Goal: Task Accomplishment & Management: Manage account settings

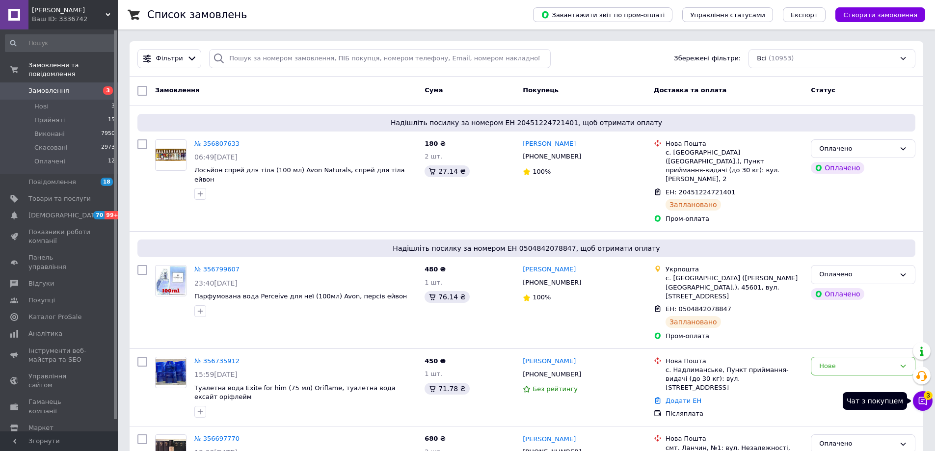
click at [933, 398] on span "3" at bounding box center [928, 395] width 9 height 9
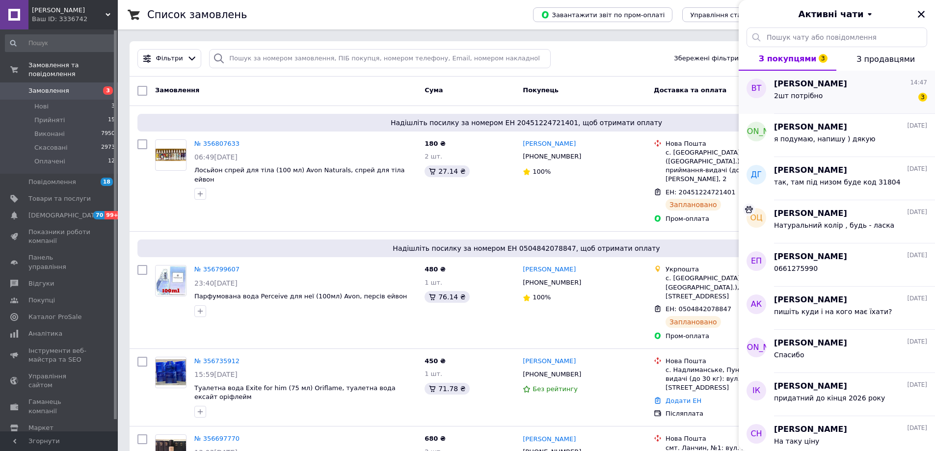
click at [850, 98] on div "2шт потрібно 3" at bounding box center [850, 98] width 153 height 16
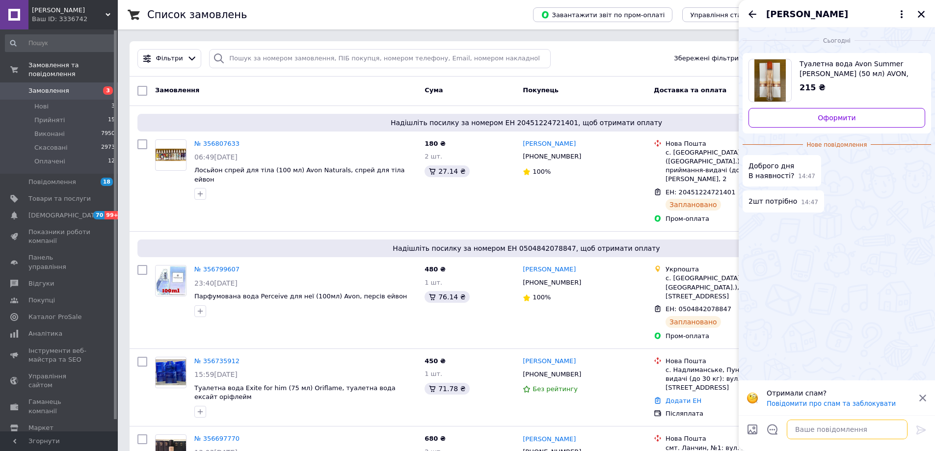
click at [841, 429] on textarea at bounding box center [847, 430] width 121 height 20
type textarea "доброго дня, так, є"
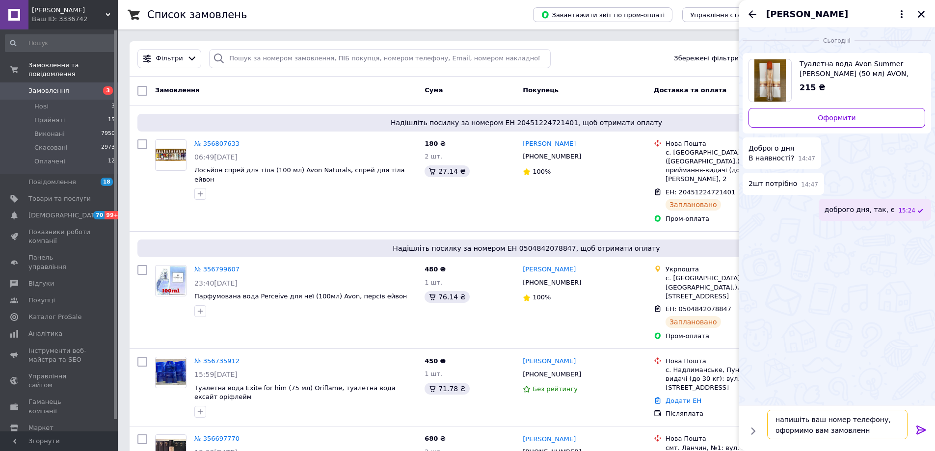
type textarea "напишіть ваш номер телефону, оформимо вам замовлення"
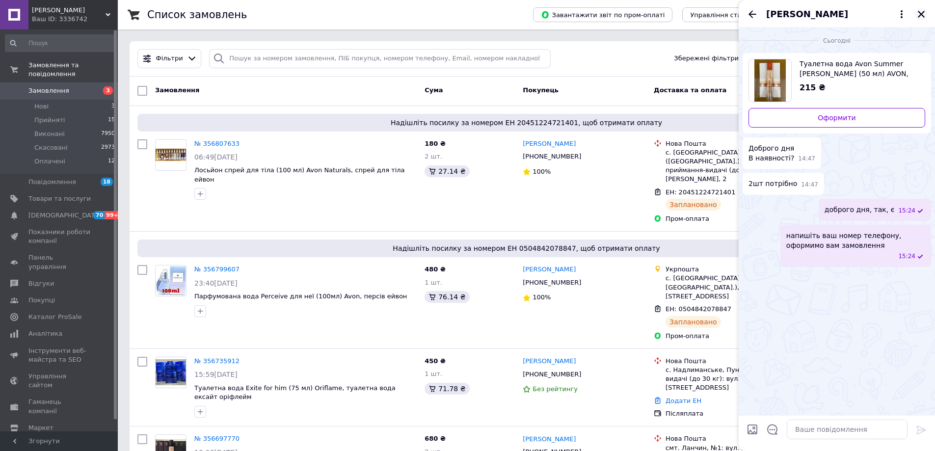
click at [917, 15] on icon "Закрити" at bounding box center [921, 14] width 9 height 9
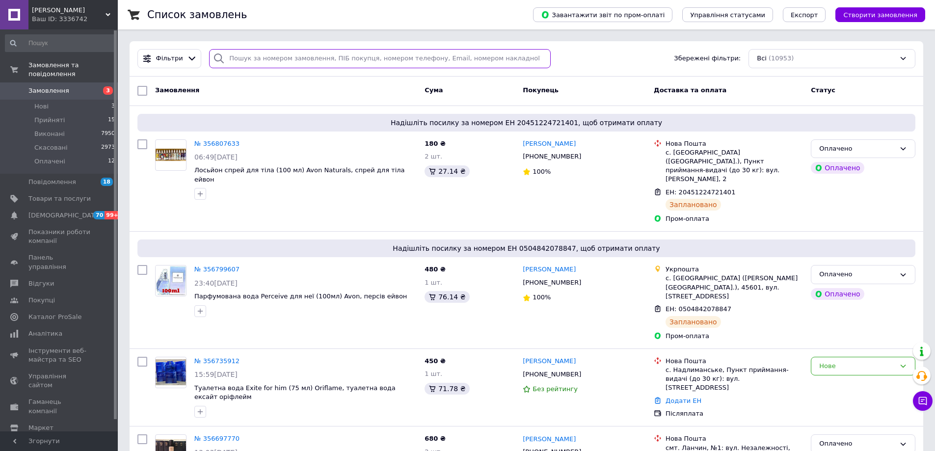
click at [308, 56] on input "search" at bounding box center [380, 58] width 342 height 19
type input "труш"
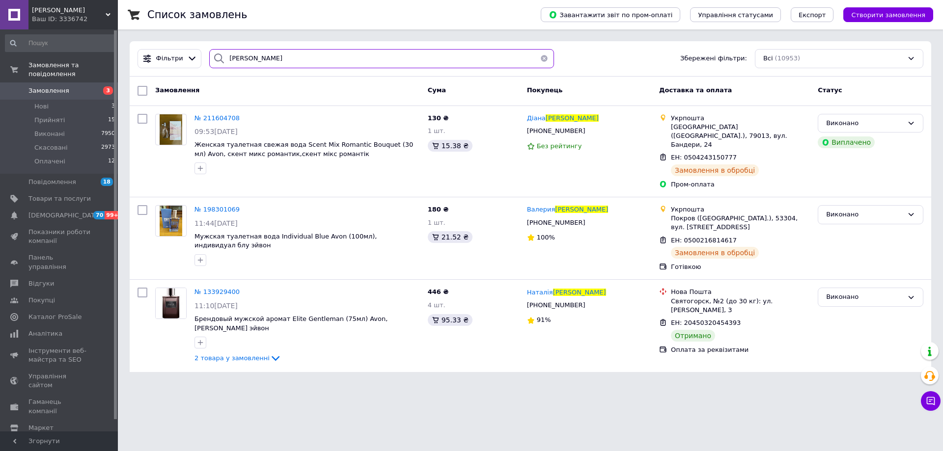
drag, startPoint x: 249, startPoint y: 56, endPoint x: 213, endPoint y: 57, distance: 35.9
click at [213, 57] on div "труш" at bounding box center [381, 58] width 345 height 19
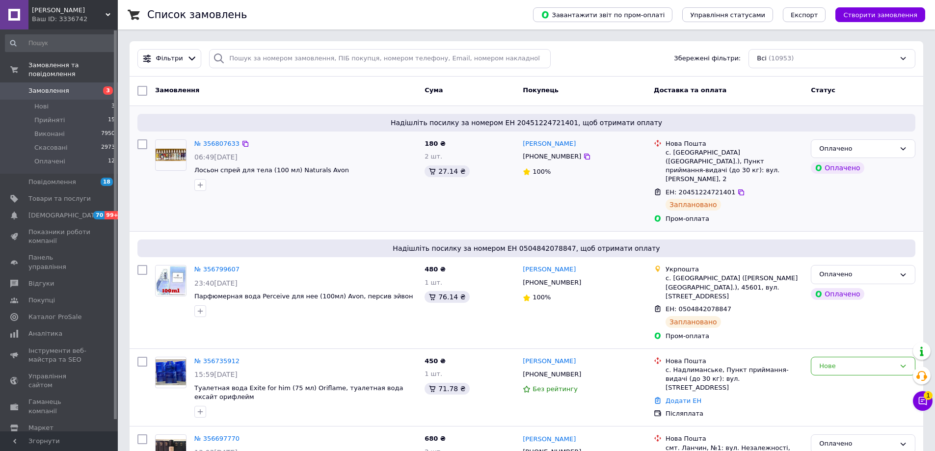
click at [796, 197] on div "ЕН: 20451224721401 Заплановано" at bounding box center [734, 199] width 141 height 27
click at [926, 398] on span "1" at bounding box center [928, 395] width 9 height 9
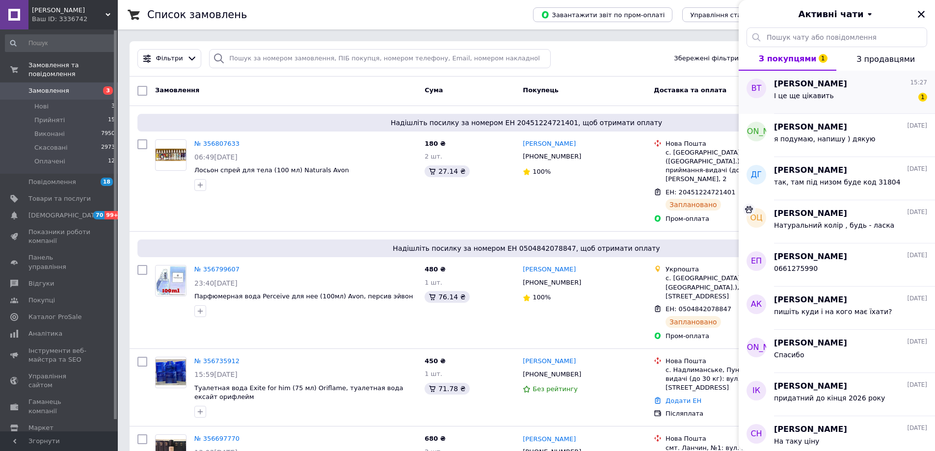
click at [825, 77] on div "Виктория Труш 15:27 І це ще цікавить 1" at bounding box center [854, 92] width 161 height 43
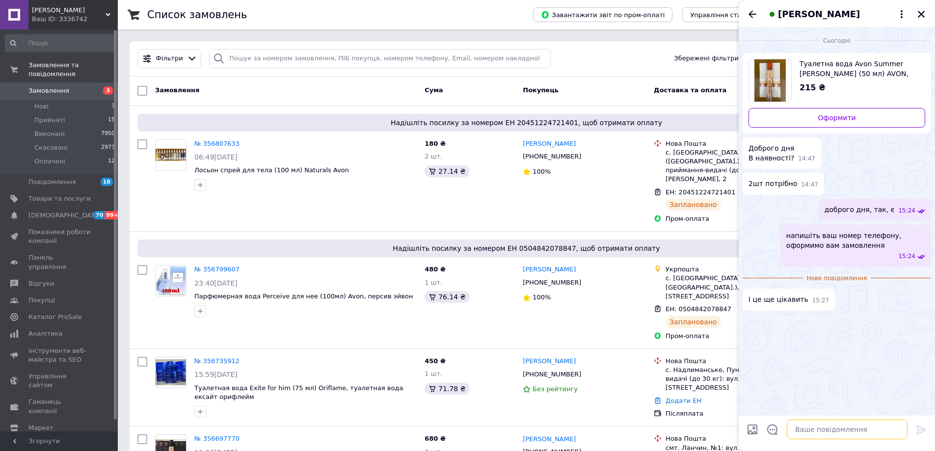
click at [844, 435] on textarea at bounding box center [847, 430] width 121 height 20
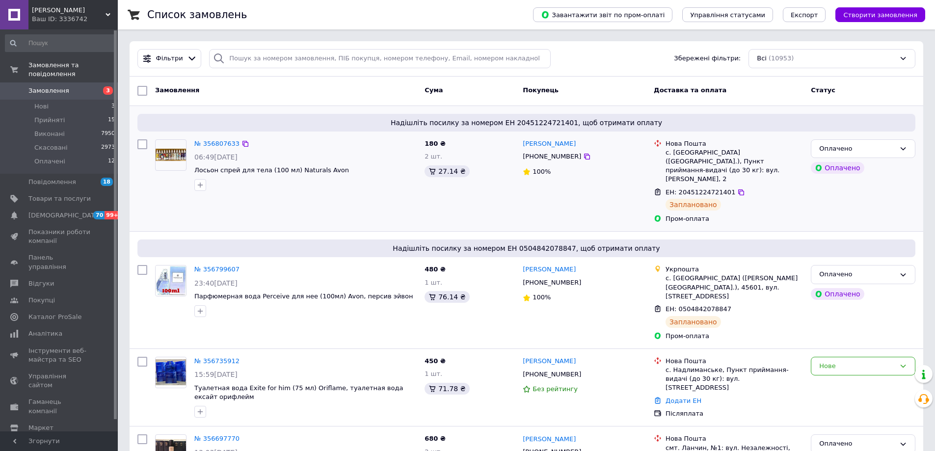
click at [624, 176] on div "100%" at bounding box center [584, 171] width 123 height 9
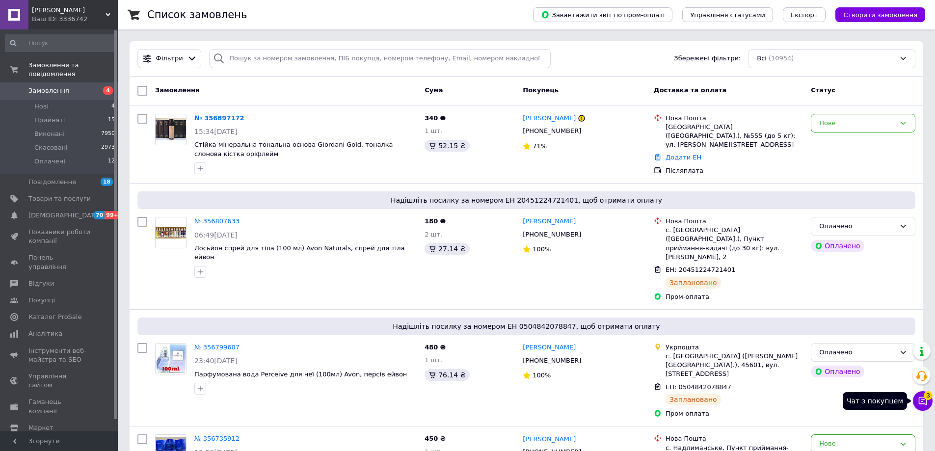
click at [921, 397] on icon at bounding box center [923, 401] width 10 height 10
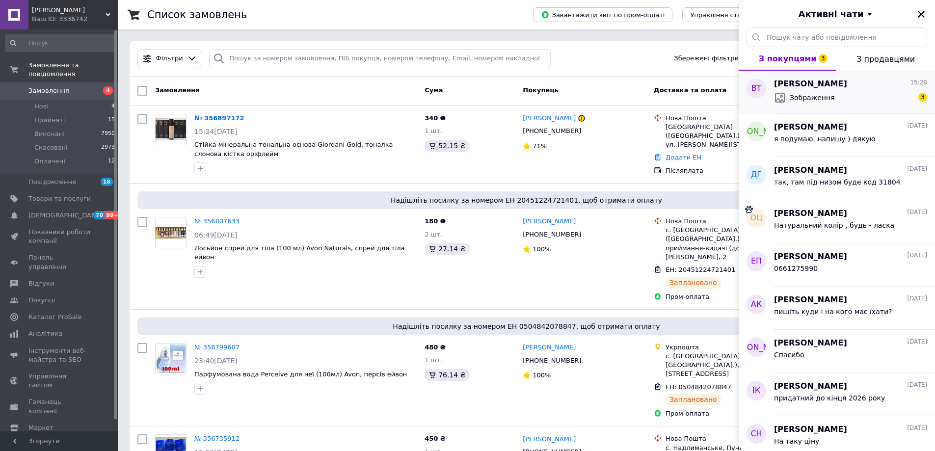
click at [816, 93] on span "Зображення" at bounding box center [812, 98] width 45 height 10
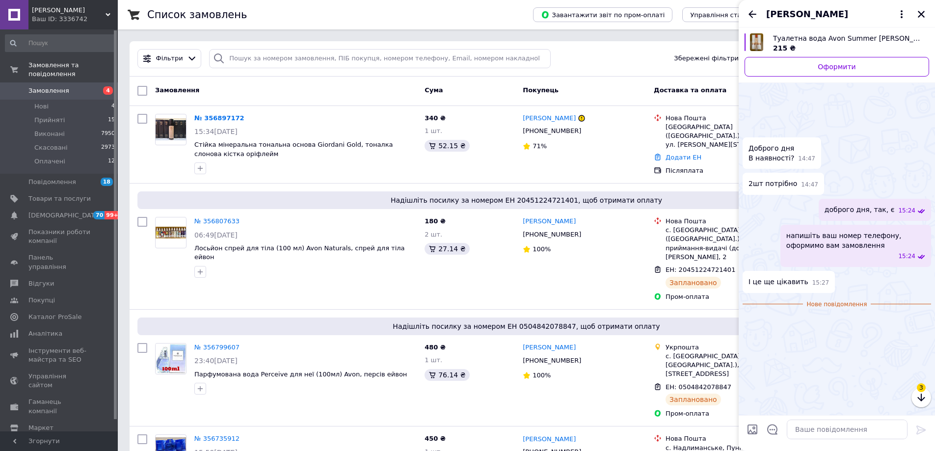
scroll to position [170, 0]
click at [751, 338] on img at bounding box center [747, 334] width 8 height 8
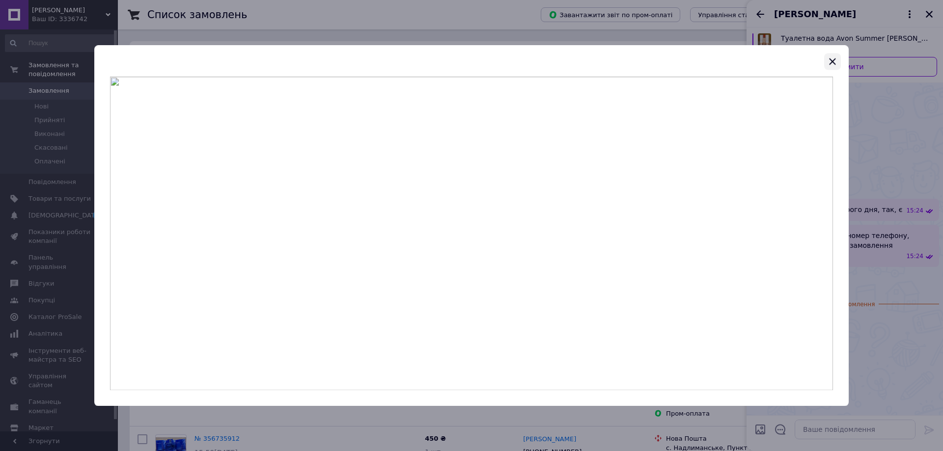
click at [835, 63] on icon "button" at bounding box center [832, 61] width 6 height 6
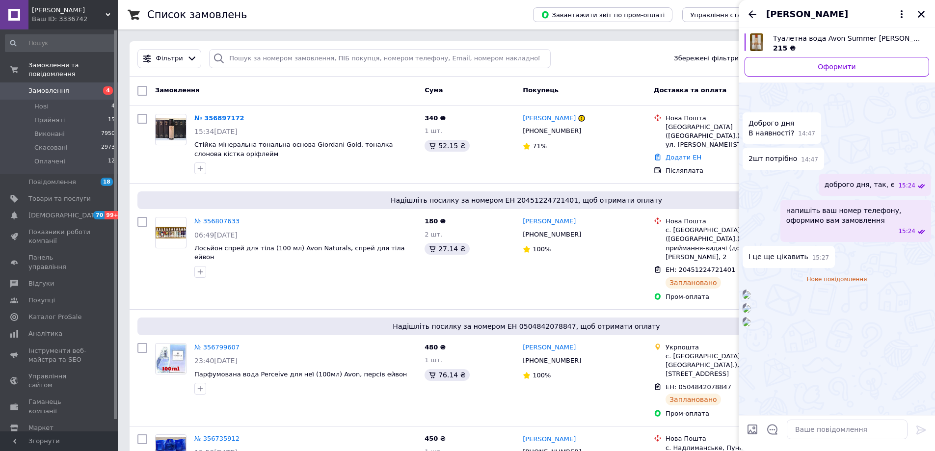
scroll to position [328, 0]
click at [751, 327] on img at bounding box center [747, 323] width 8 height 8
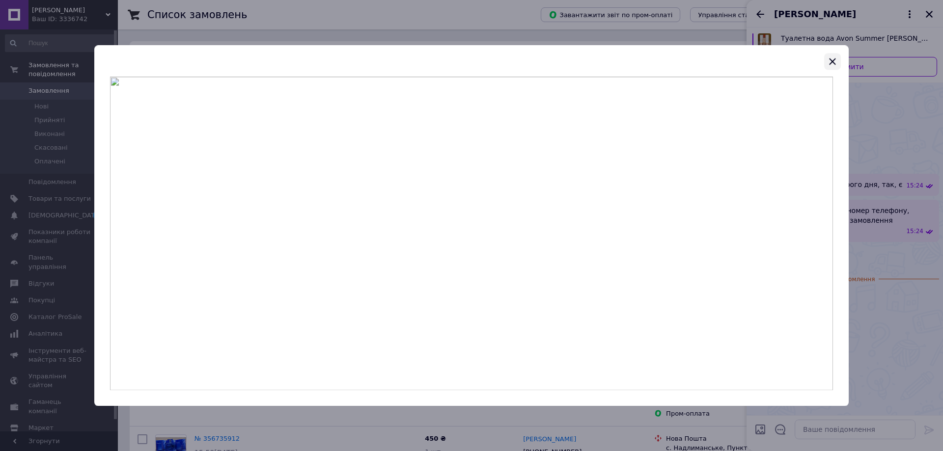
click at [838, 59] on button "button" at bounding box center [832, 61] width 17 height 17
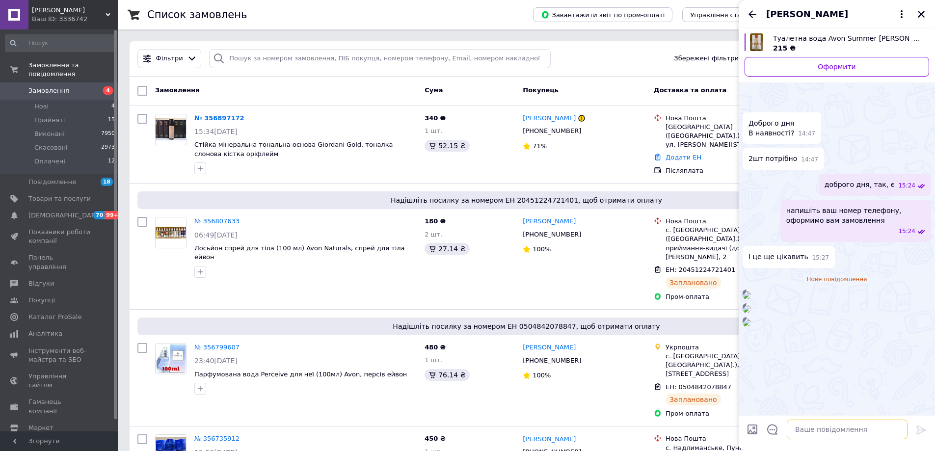
click at [867, 427] on textarea at bounding box center [847, 430] width 121 height 20
type textarea "спрей гранат 120 гр"
click at [751, 305] on img at bounding box center [747, 309] width 8 height 8
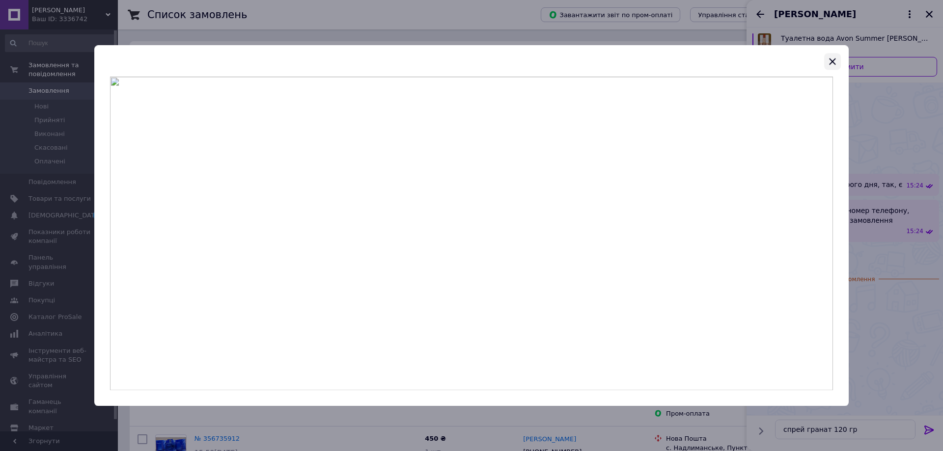
click at [831, 60] on icon "button" at bounding box center [832, 61] width 6 height 6
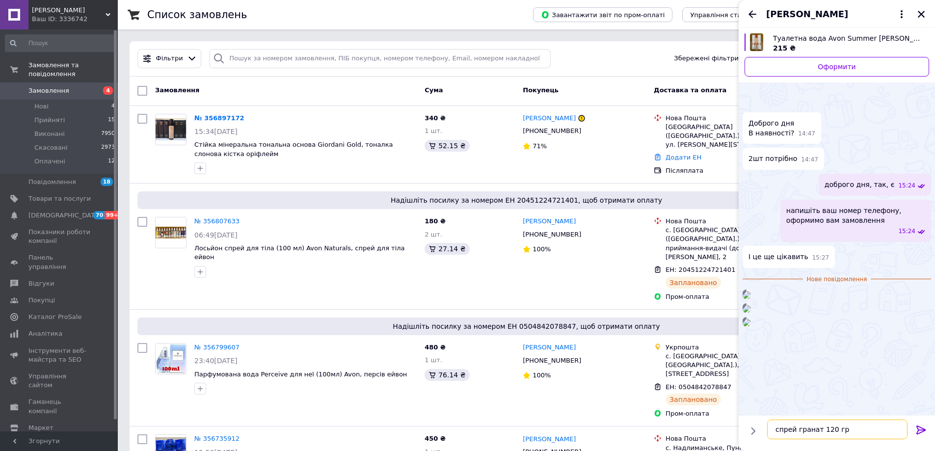
click at [879, 427] on textarea "спрей гранат 120 гр" at bounding box center [838, 430] width 140 height 20
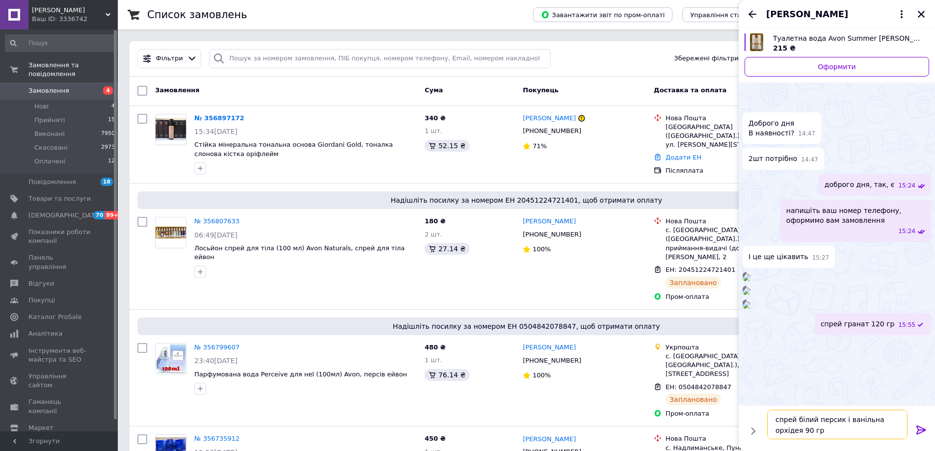
type textarea "спрей білий персик і ванільна орхідея 90 грн"
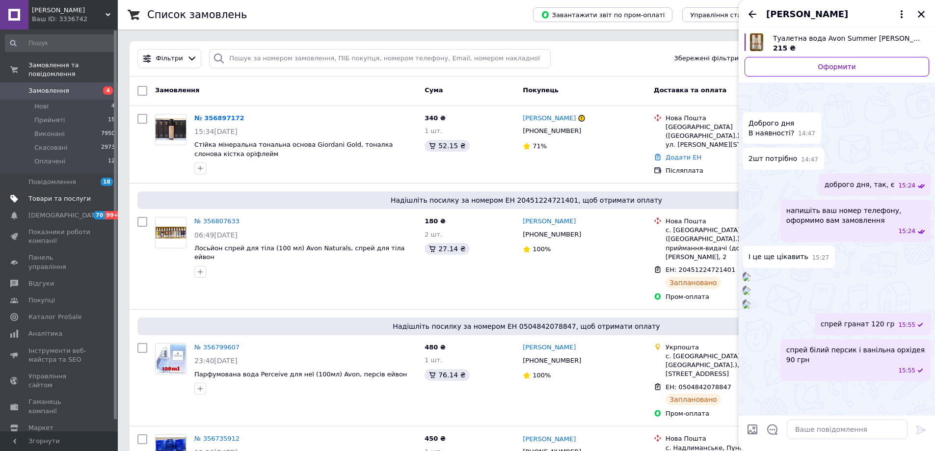
click at [64, 194] on span "Товари та послуги" at bounding box center [59, 198] width 62 height 9
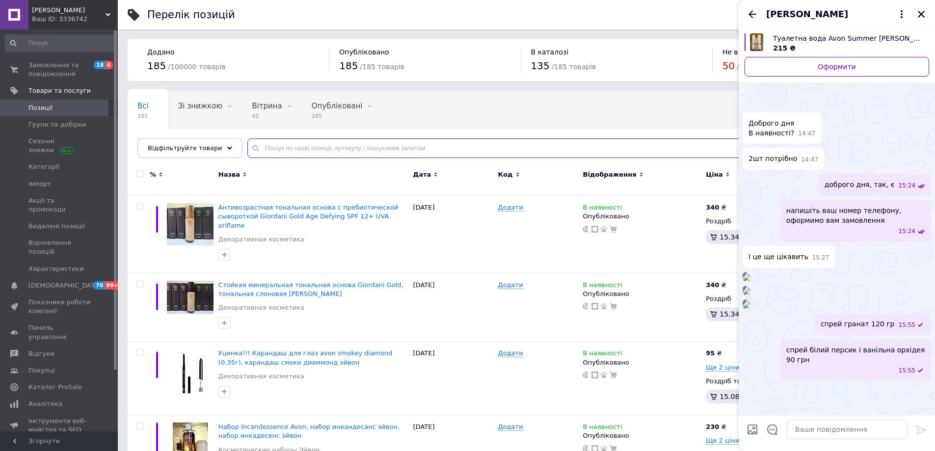
click at [456, 141] on input "text" at bounding box center [581, 148] width 668 height 20
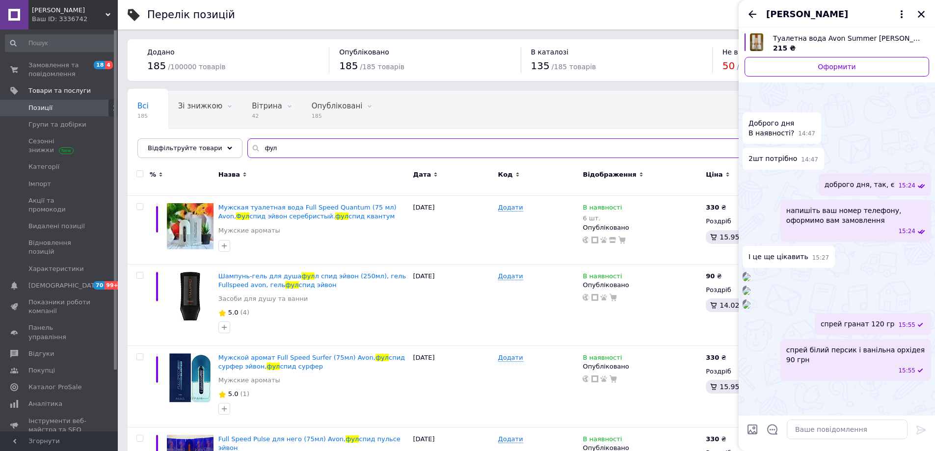
type input "фул"
click at [843, 431] on textarea at bounding box center [847, 430] width 121 height 20
type textarea "шампунь-гель фул спід 90"
click at [751, 301] on img at bounding box center [747, 305] width 8 height 8
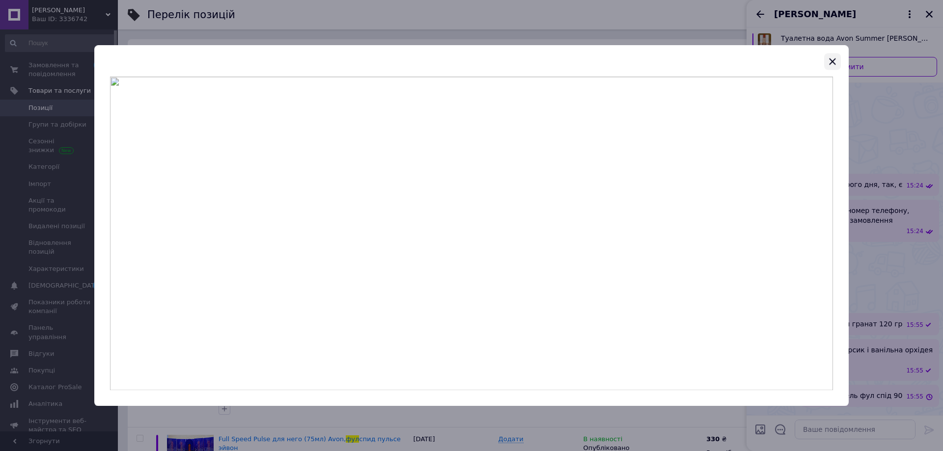
click at [832, 61] on icon "button" at bounding box center [832, 61] width 6 height 6
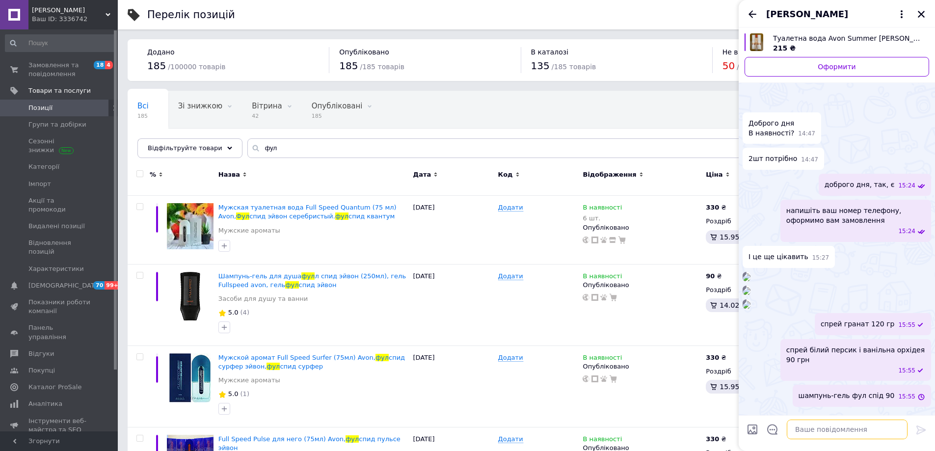
click at [801, 433] on textarea at bounding box center [847, 430] width 121 height 20
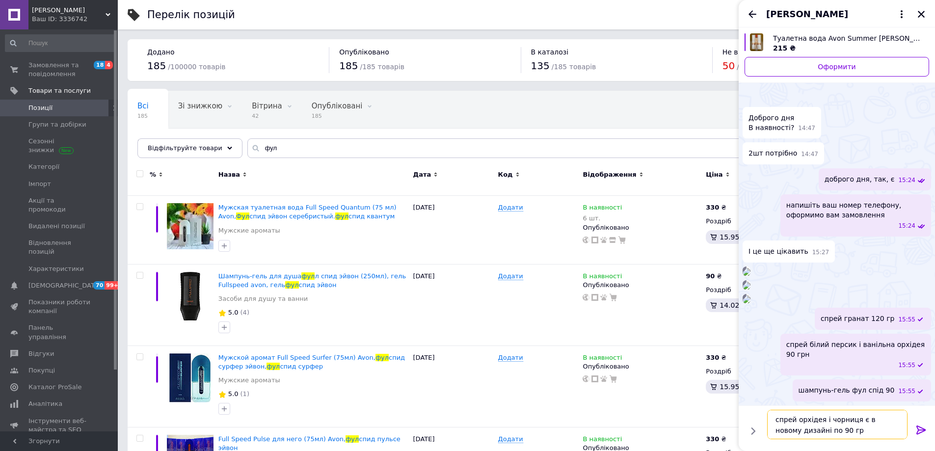
type textarea "спрей орхідея і чорниця є в новому дизайні по 90 грн"
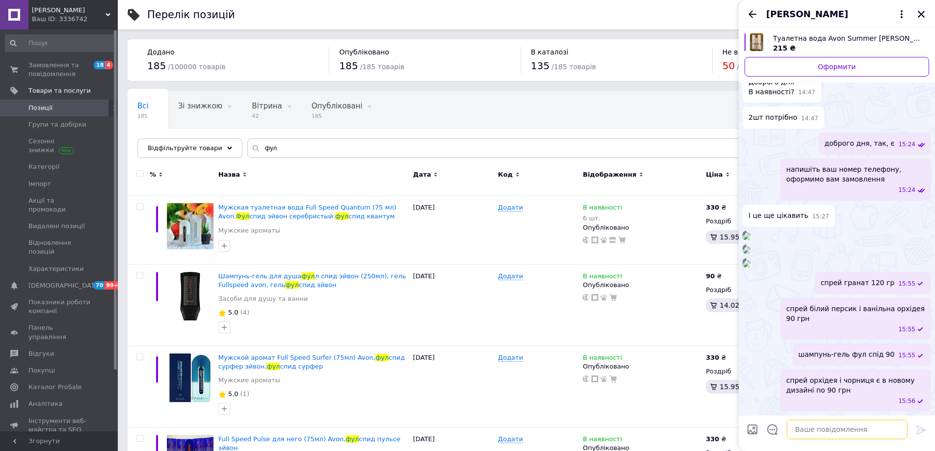
scroll to position [12, 0]
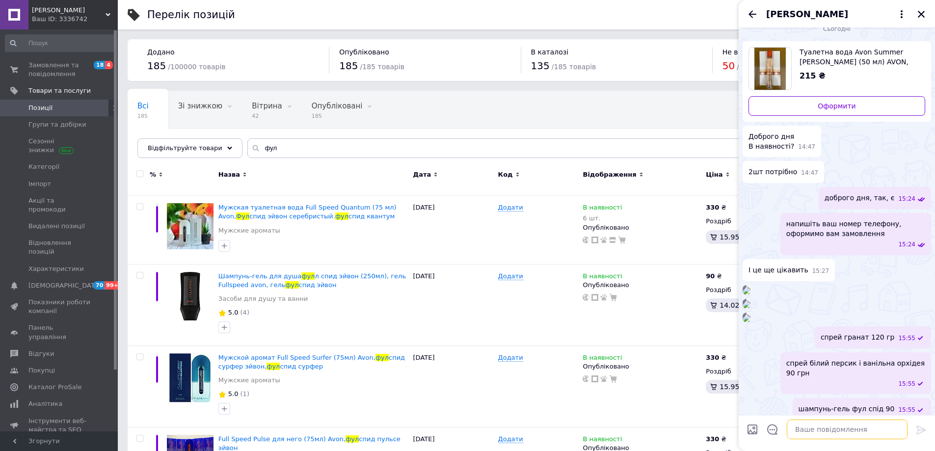
click at [845, 432] on textarea at bounding box center [847, 430] width 121 height 20
type textarea "все \"
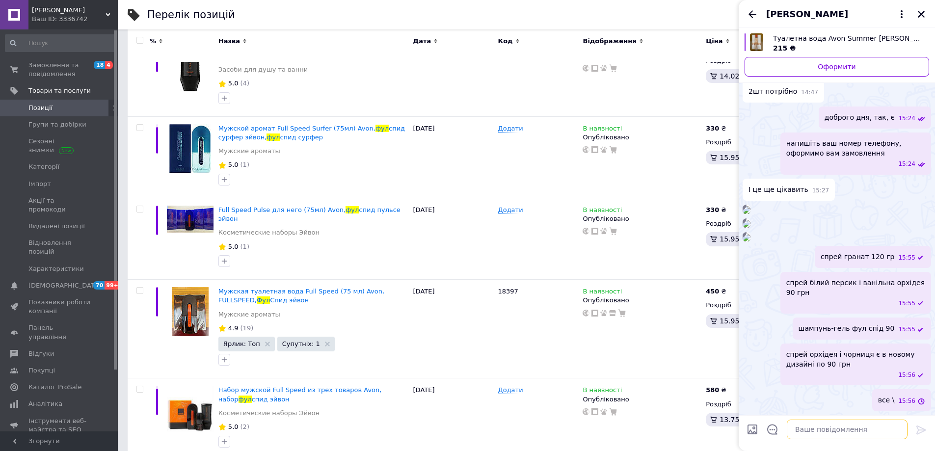
scroll to position [332, 0]
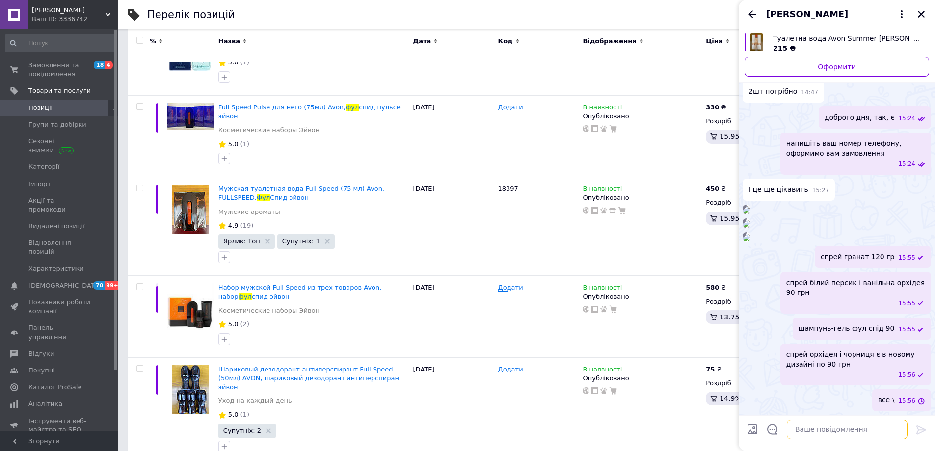
click at [865, 423] on textarea at bounding box center [847, 430] width 121 height 20
type textarea "все є"
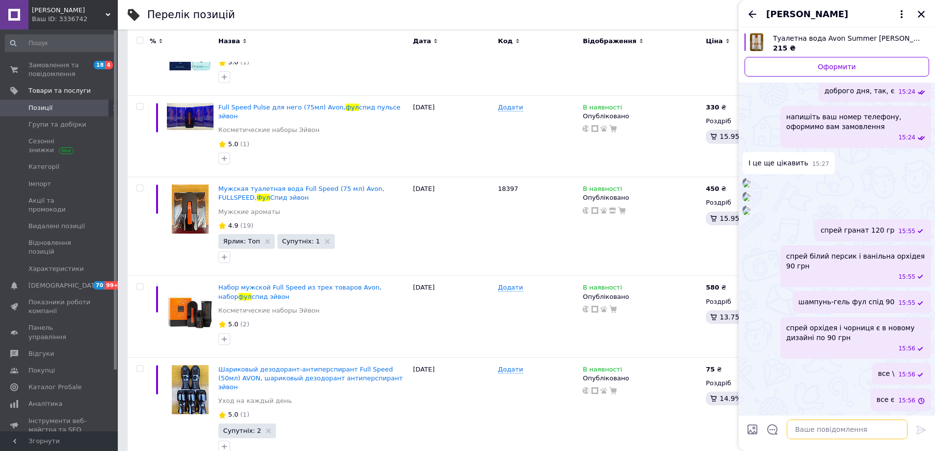
scroll to position [506, 0]
click at [916, 15] on button "Закрити" at bounding box center [922, 14] width 12 height 12
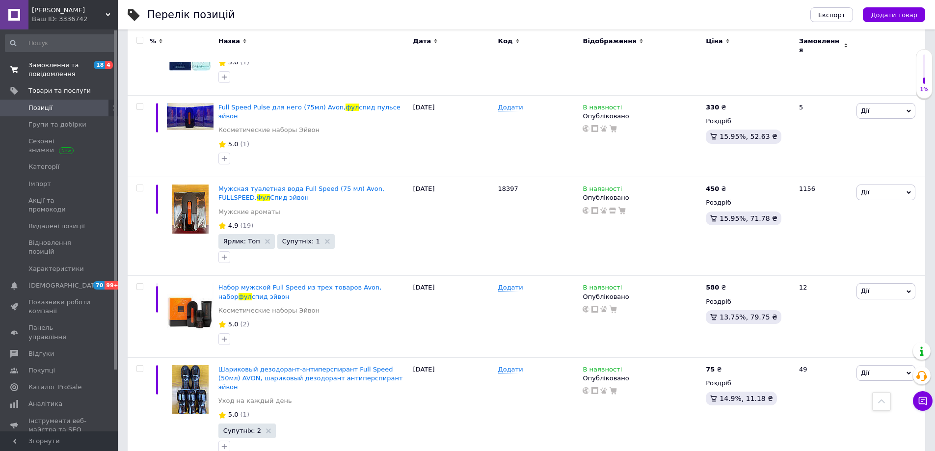
click at [70, 70] on span "Замовлення та повідомлення" at bounding box center [59, 70] width 62 height 18
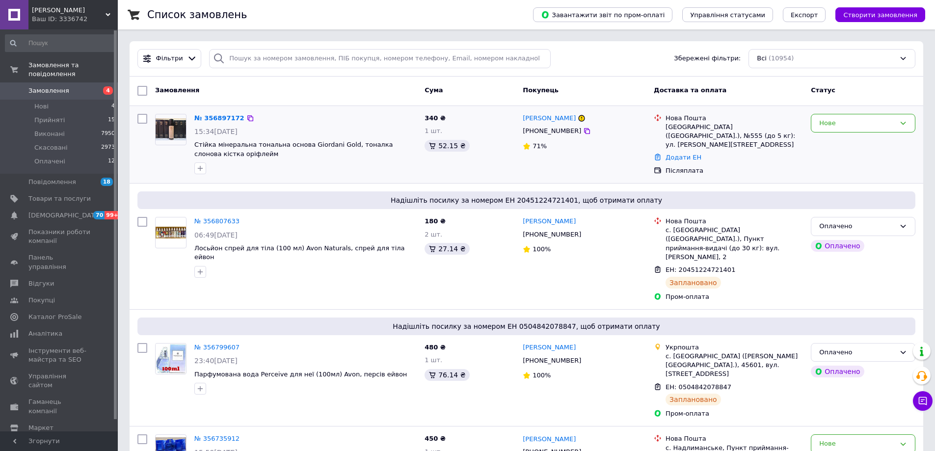
click at [175, 121] on img at bounding box center [171, 129] width 30 height 22
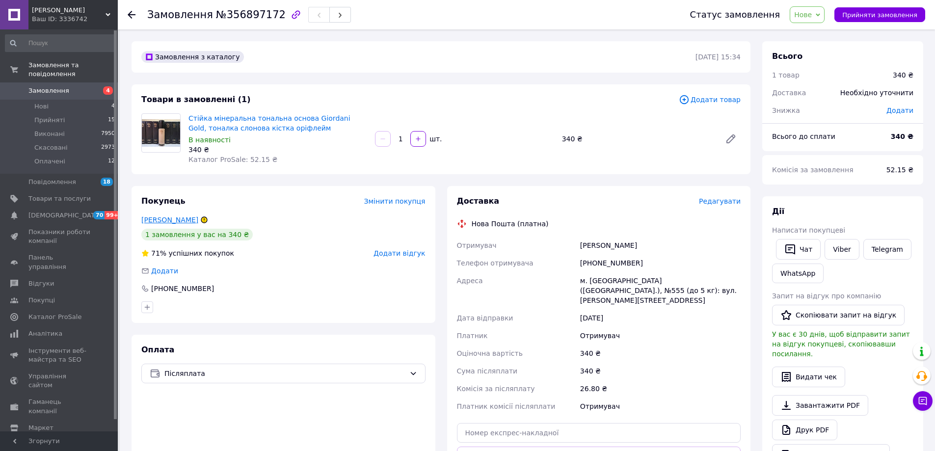
click at [196, 219] on link "Бондаренко Карина" at bounding box center [169, 220] width 57 height 8
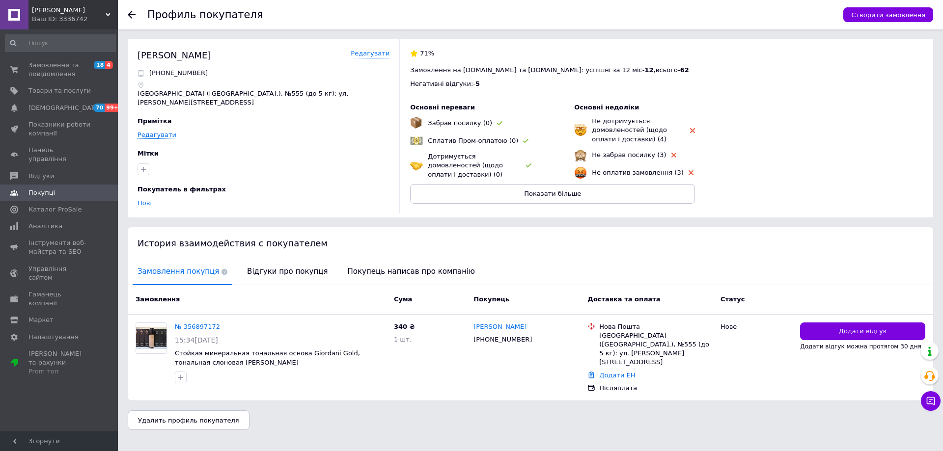
click at [764, 152] on div "71% Замовлення на Prom.ua та Bigl.ua: успішні за 12 міс - 12 , всього - 62 Нега…" at bounding box center [661, 126] width 524 height 174
click at [130, 11] on icon at bounding box center [132, 15] width 8 height 8
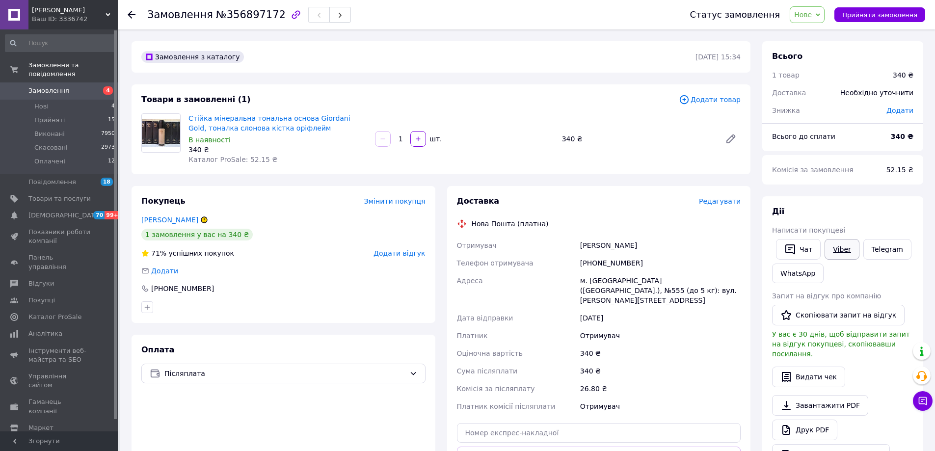
click at [848, 250] on link "Viber" at bounding box center [842, 249] width 34 height 21
click at [720, 332] on div "Отримувач" at bounding box center [660, 336] width 165 height 18
